Goal: Check status: Check status

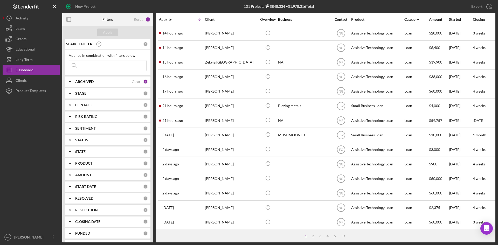
click at [191, 49] on div "14 hours ago [PERSON_NAME]" at bounding box center [181, 48] width 45 height 14
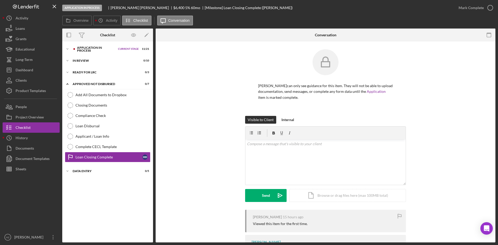
click at [66, 47] on icon "Icon/Expander" at bounding box center [67, 49] width 10 height 10
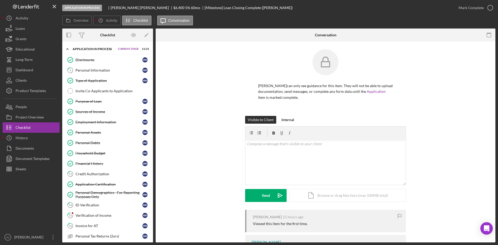
click at [92, 102] on div "Purpose of Loan" at bounding box center [108, 101] width 67 height 4
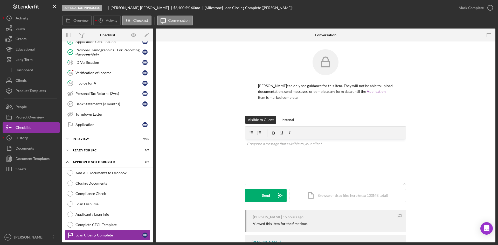
scroll to position [157, 0]
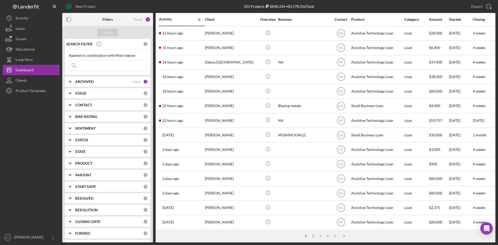
click at [210, 37] on div "[PERSON_NAME]" at bounding box center [231, 33] width 52 height 14
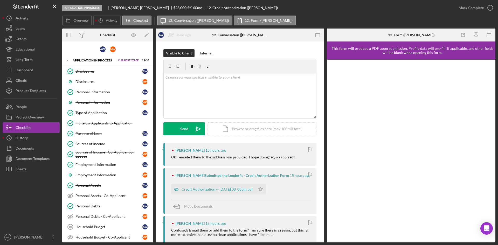
click at [94, 133] on div "Purpose of Loan" at bounding box center [108, 134] width 67 height 4
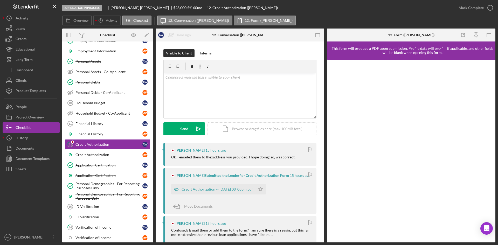
scroll to position [127, 0]
